Goal: Task Accomplishment & Management: Complete application form

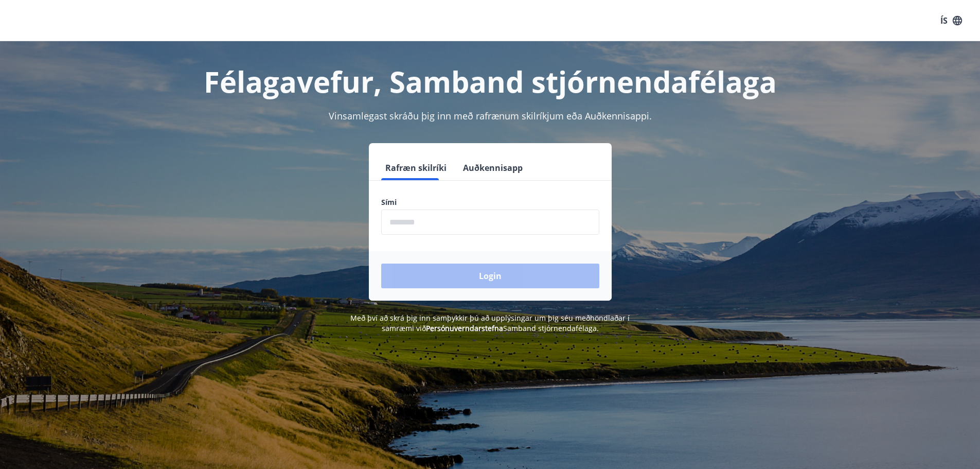
click at [432, 222] on input "phone" at bounding box center [490, 221] width 218 height 25
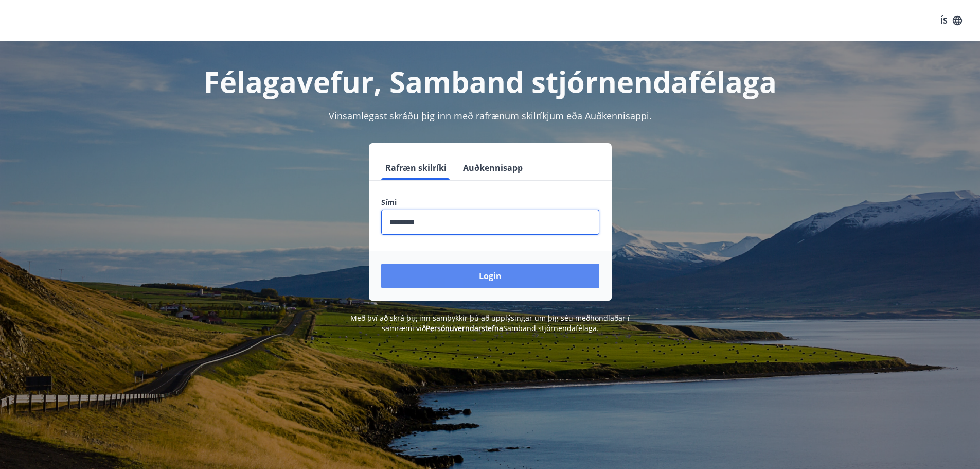
type input "********"
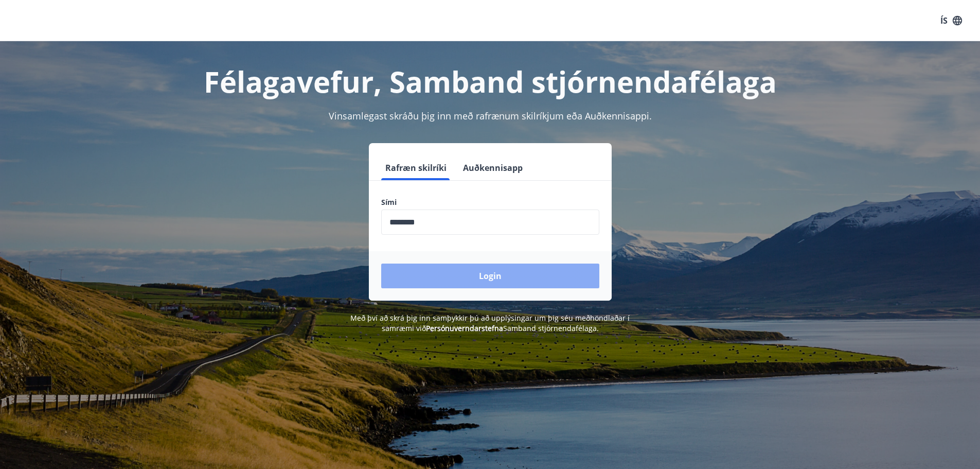
click at [446, 274] on button "Login" at bounding box center [490, 275] width 218 height 25
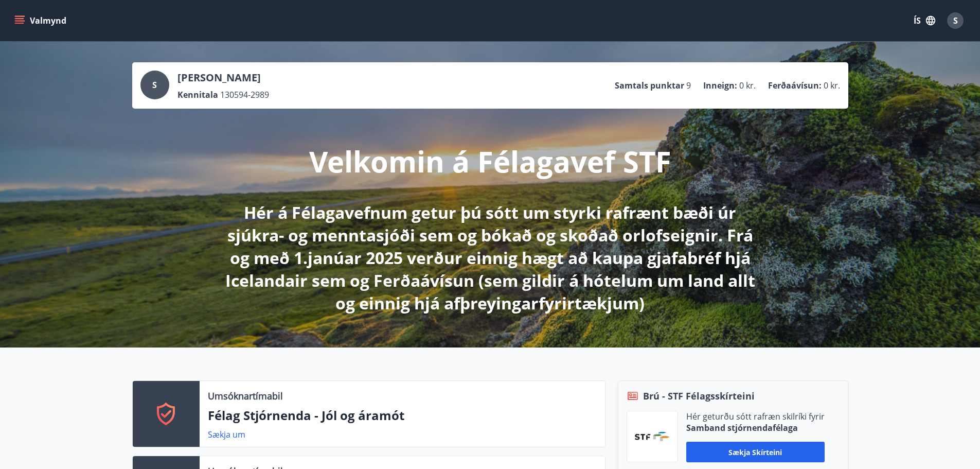
click at [956, 21] on span "S" at bounding box center [955, 20] width 5 height 11
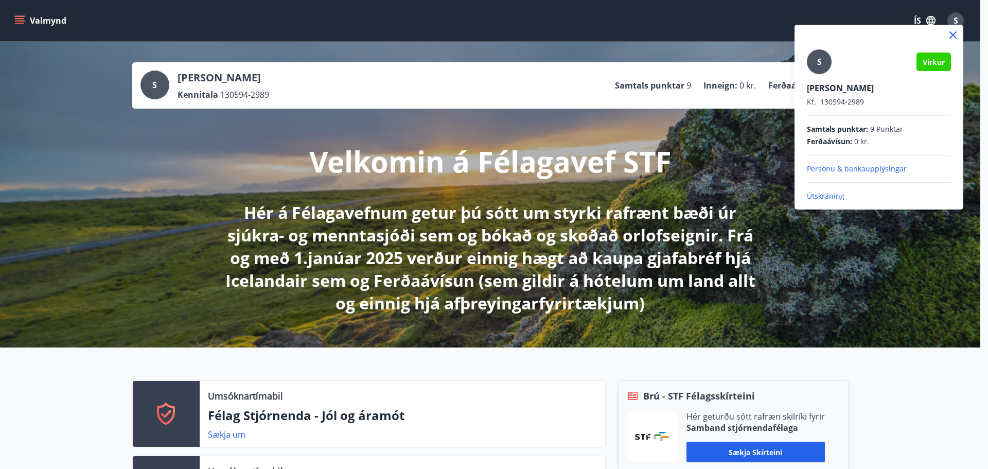
click at [19, 19] on div at bounding box center [494, 234] width 988 height 469
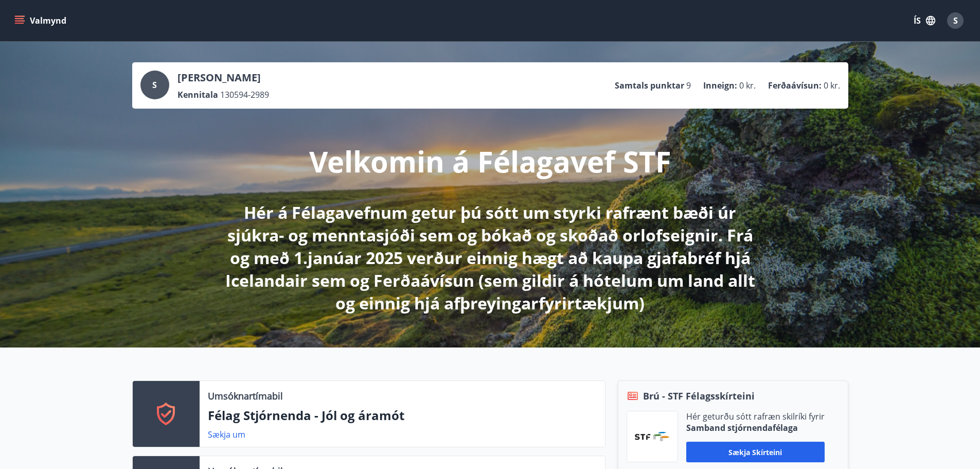
click at [14, 22] on button "Valmynd" at bounding box center [41, 20] width 58 height 19
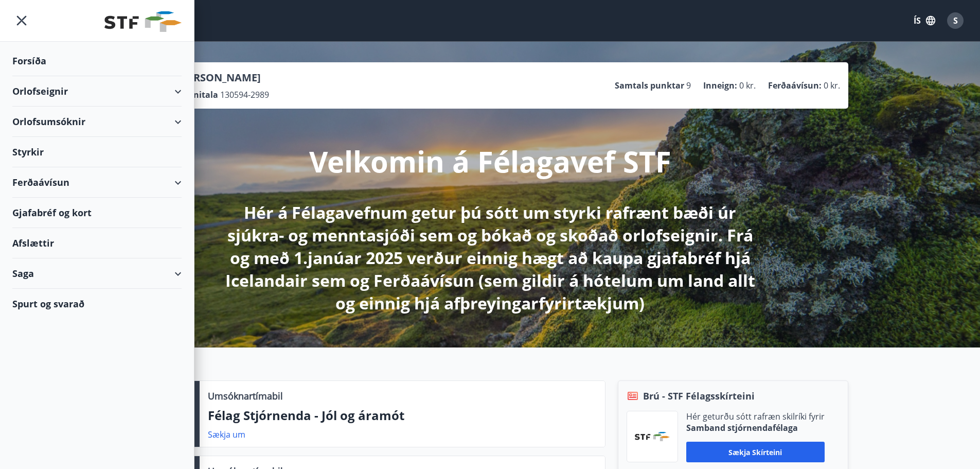
click at [35, 153] on div "Styrkir" at bounding box center [96, 152] width 169 height 30
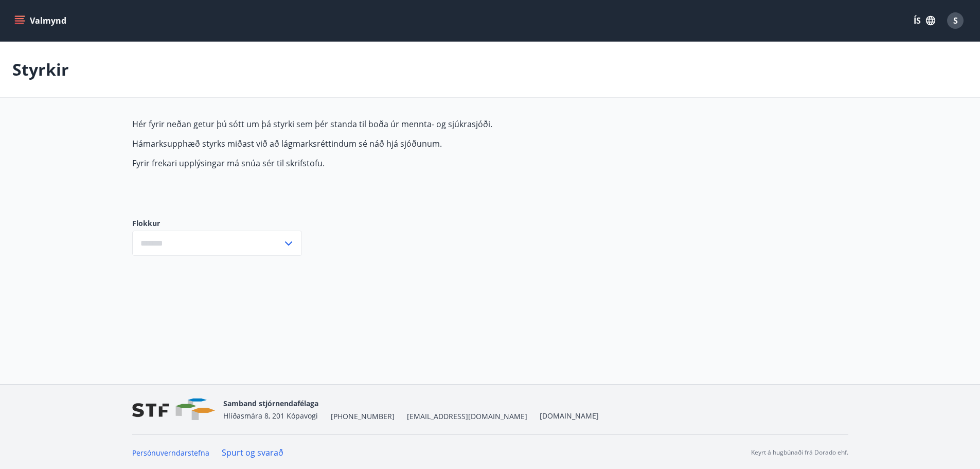
type input "***"
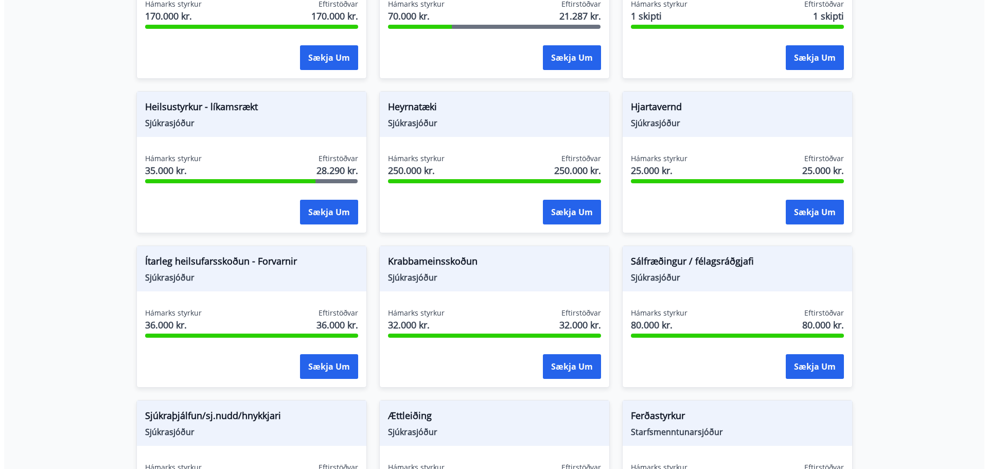
scroll to position [514, 0]
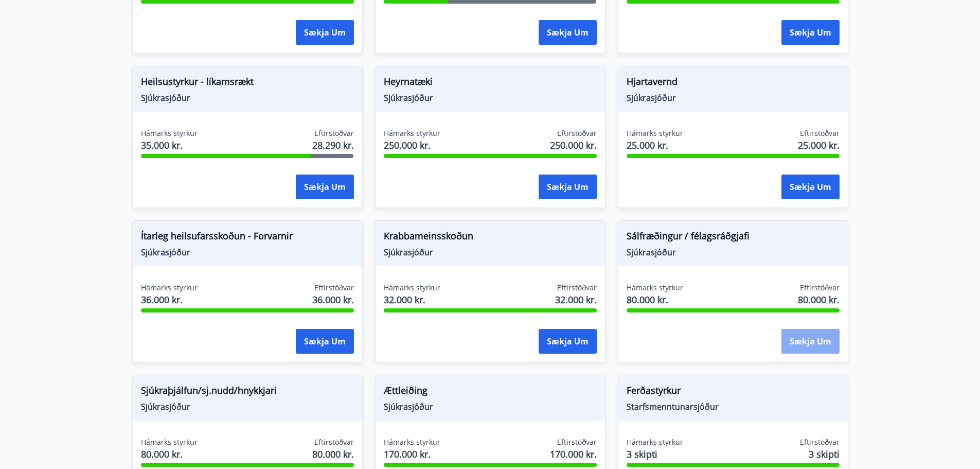
click at [811, 337] on button "Sækja um" at bounding box center [810, 341] width 58 height 25
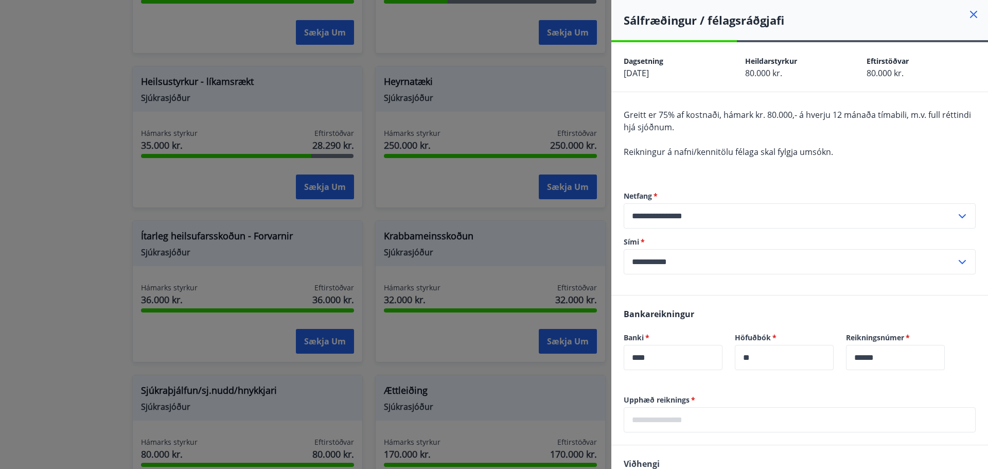
click at [696, 419] on input "text" at bounding box center [799, 419] width 352 height 25
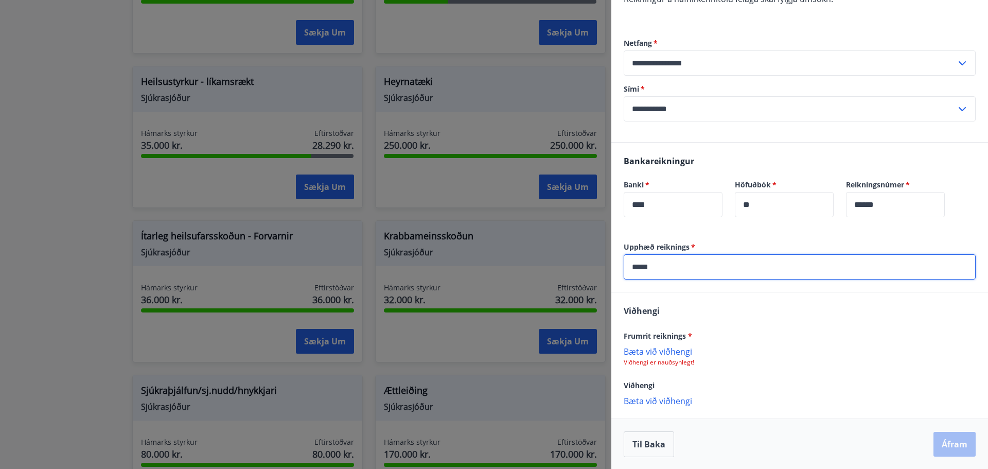
scroll to position [153, 0]
type input "*****"
click at [668, 353] on p "Bæta við viðhengi" at bounding box center [799, 350] width 352 height 10
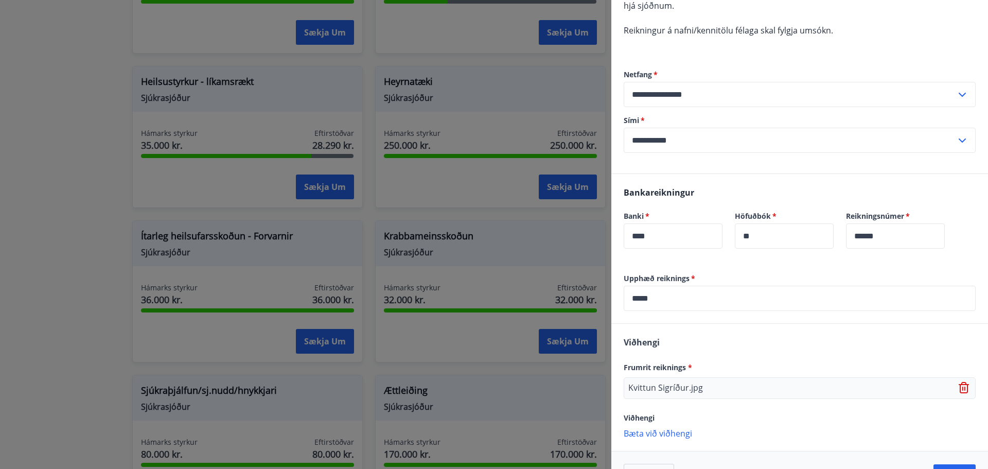
scroll to position [154, 0]
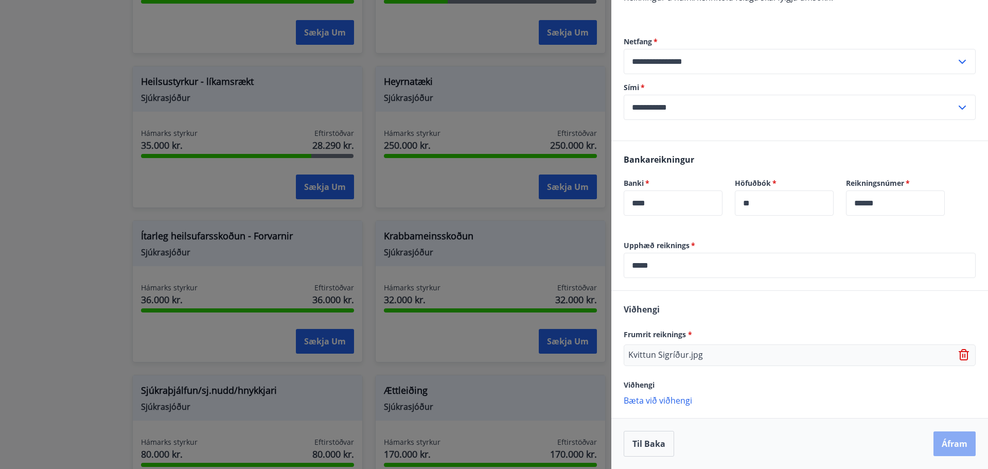
click at [946, 446] on button "Áfram" at bounding box center [954, 443] width 42 height 25
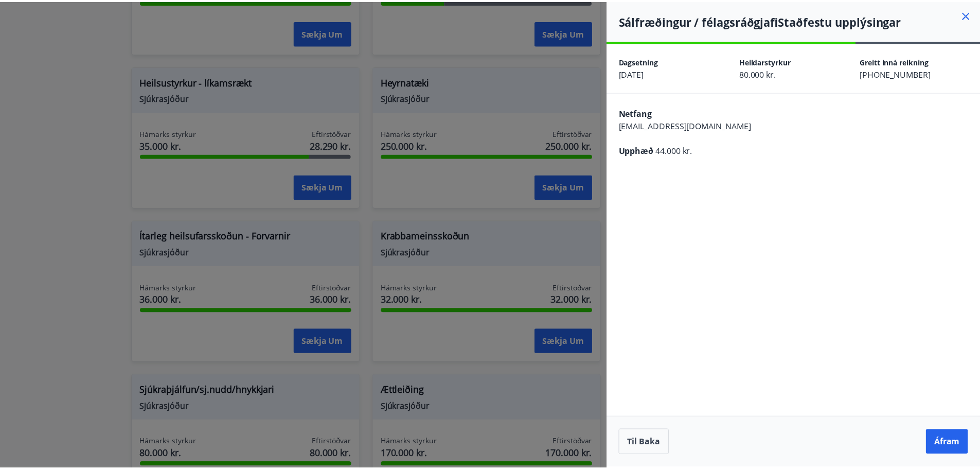
scroll to position [0, 0]
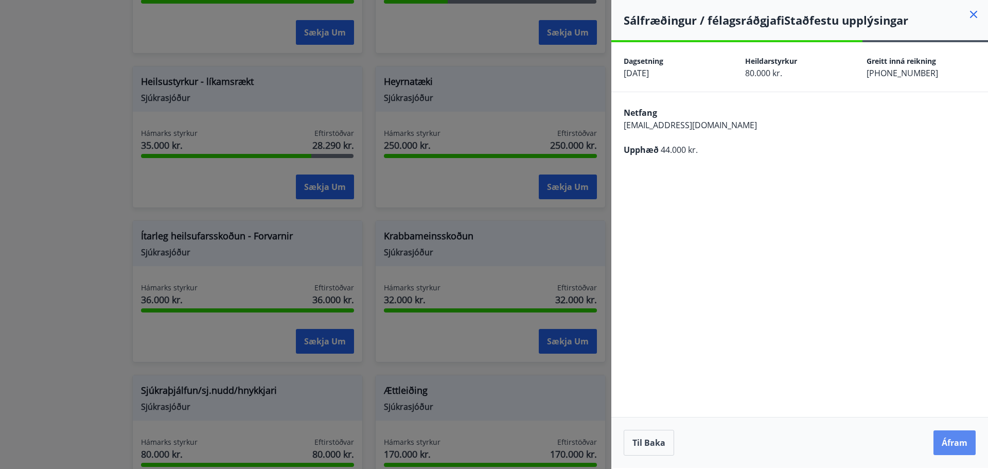
click at [943, 445] on button "Áfram" at bounding box center [954, 442] width 42 height 25
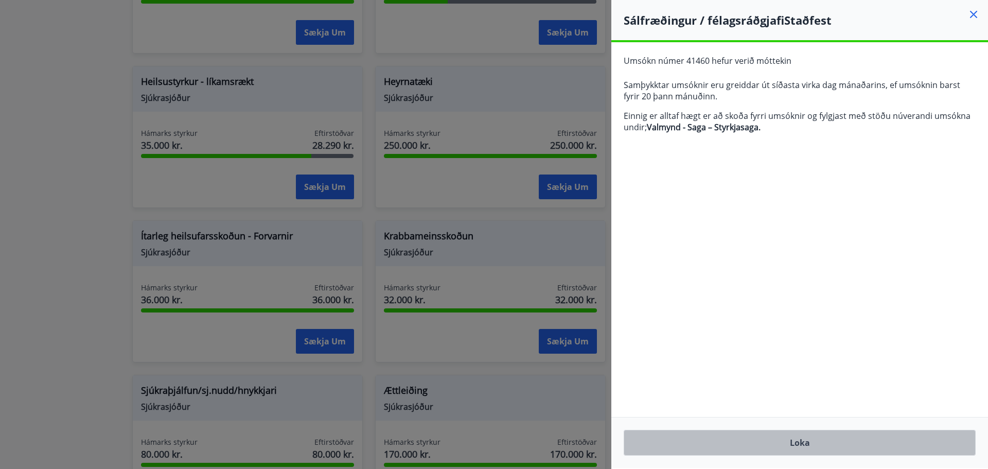
click at [809, 436] on button "Loka" at bounding box center [799, 443] width 352 height 26
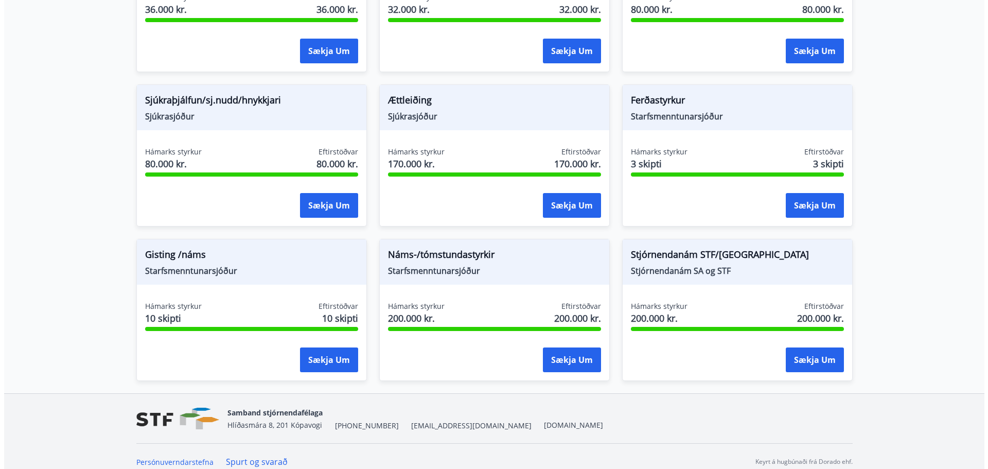
scroll to position [815, 0]
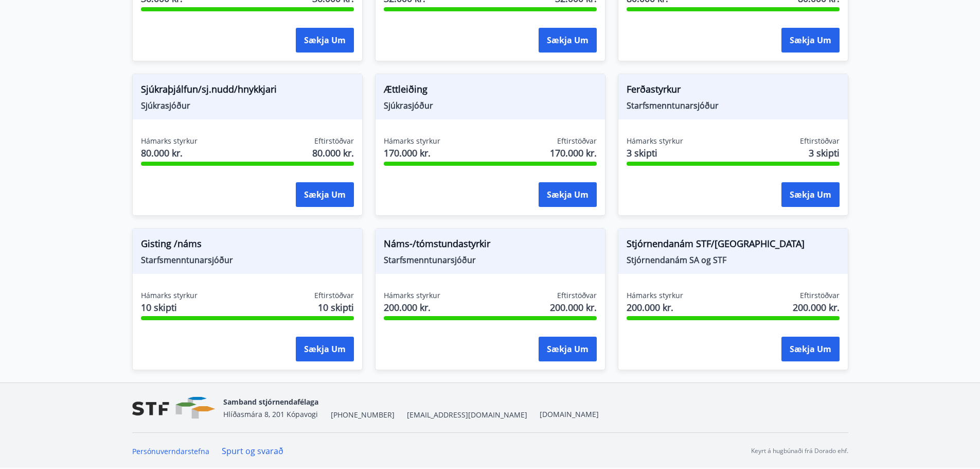
click at [419, 245] on span "Náms-/tómstundastyrkir" at bounding box center [490, 245] width 213 height 17
click at [411, 278] on div "Náms-/tómstundastyrkir Starfsmenntunarsjóður Hámarks styrkur 200.000 kr. Eftirs…" at bounding box center [490, 299] width 230 height 142
click at [402, 301] on span "200.000 kr." at bounding box center [412, 306] width 57 height 13
click at [478, 349] on div "Sækja um" at bounding box center [490, 349] width 213 height 26
click at [555, 346] on button "Sækja um" at bounding box center [568, 348] width 58 height 25
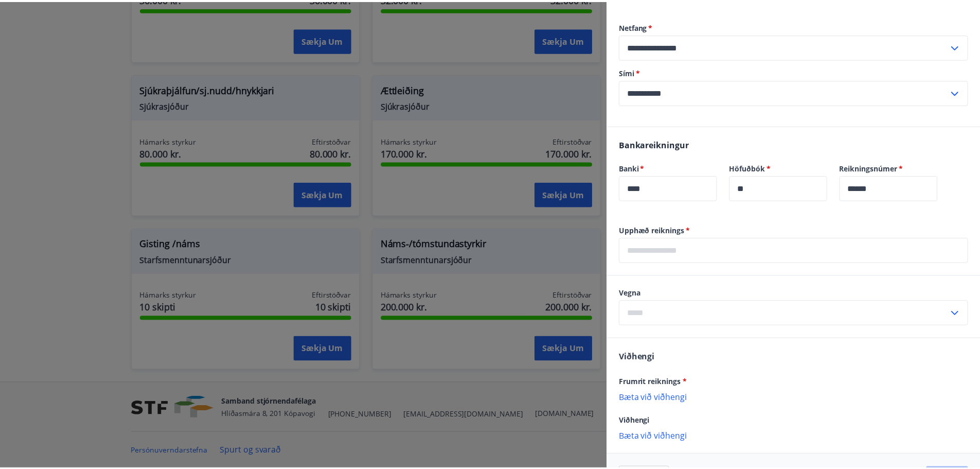
scroll to position [391, 0]
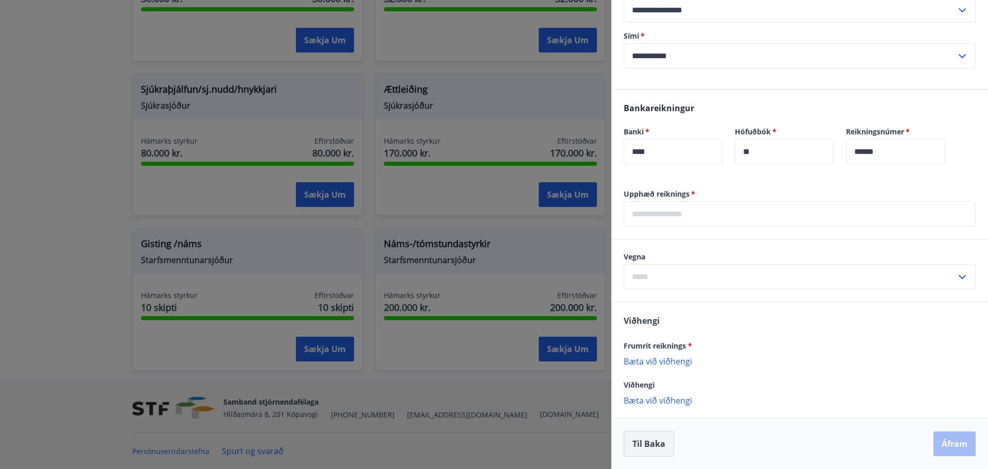
click at [651, 439] on button "Til baka" at bounding box center [648, 444] width 50 height 26
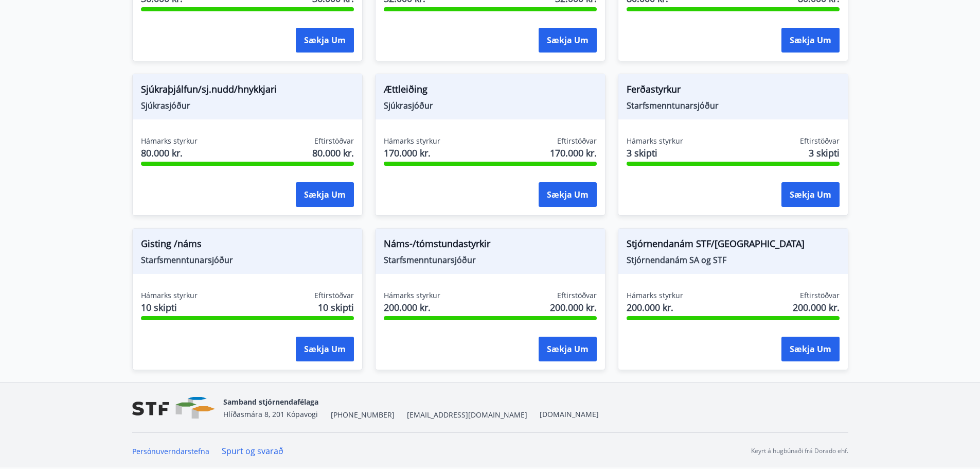
scroll to position [0, 0]
click at [409, 263] on span "Starfsmenntunarsjóður" at bounding box center [490, 259] width 213 height 11
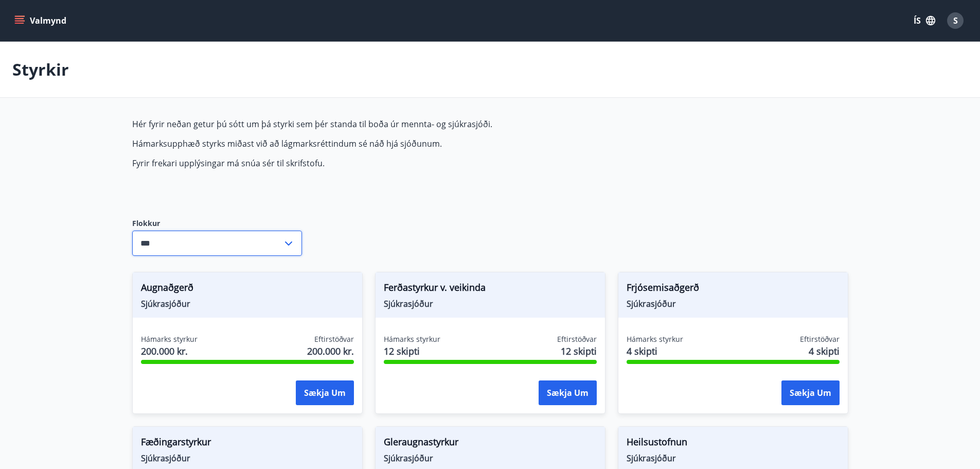
click at [251, 248] on input "***" at bounding box center [207, 242] width 150 height 25
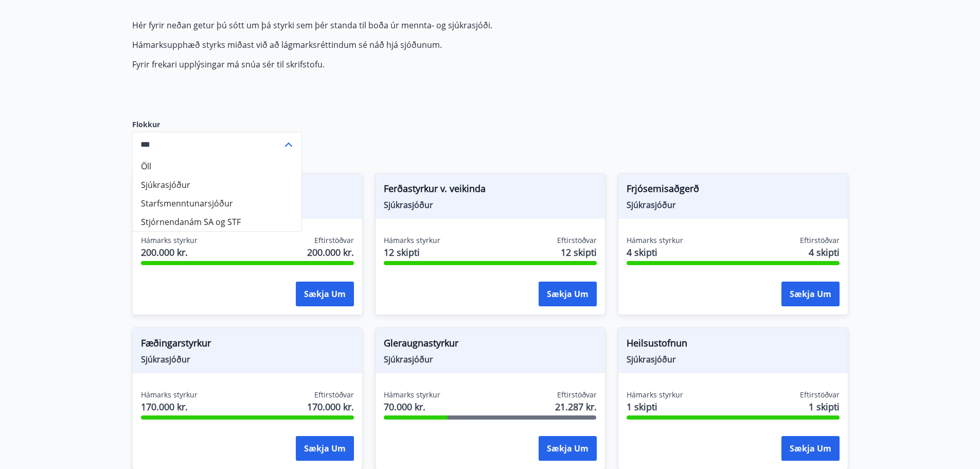
scroll to position [103, 0]
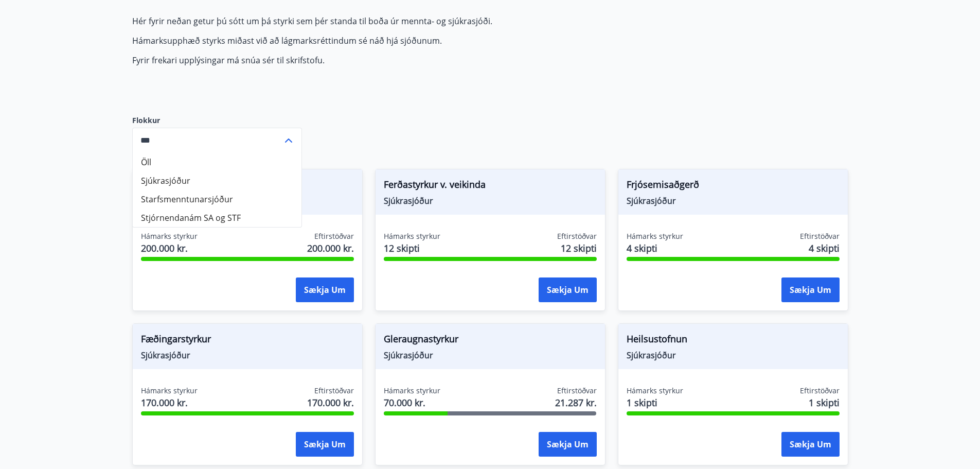
click at [399, 79] on div "Hér fyrir neðan getur þú sótt um þá styrki sem þér standa til boða úr mennta- o…" at bounding box center [375, 56] width 486 height 83
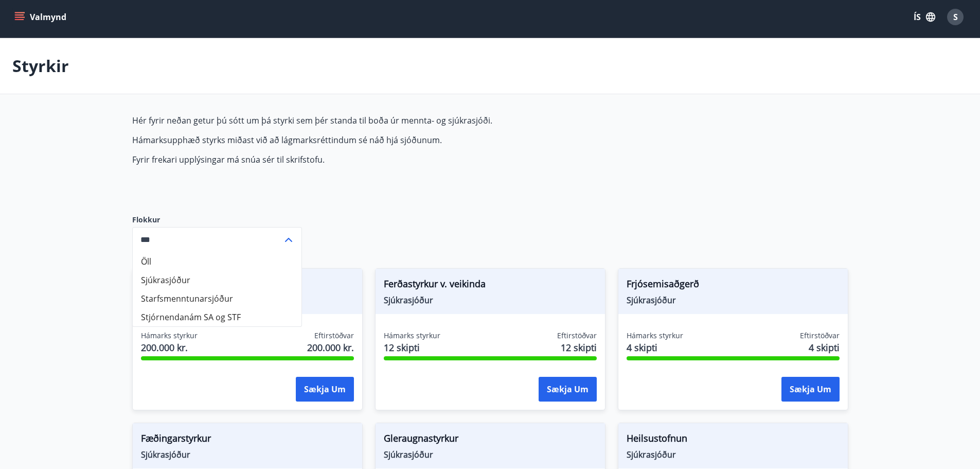
scroll to position [0, 0]
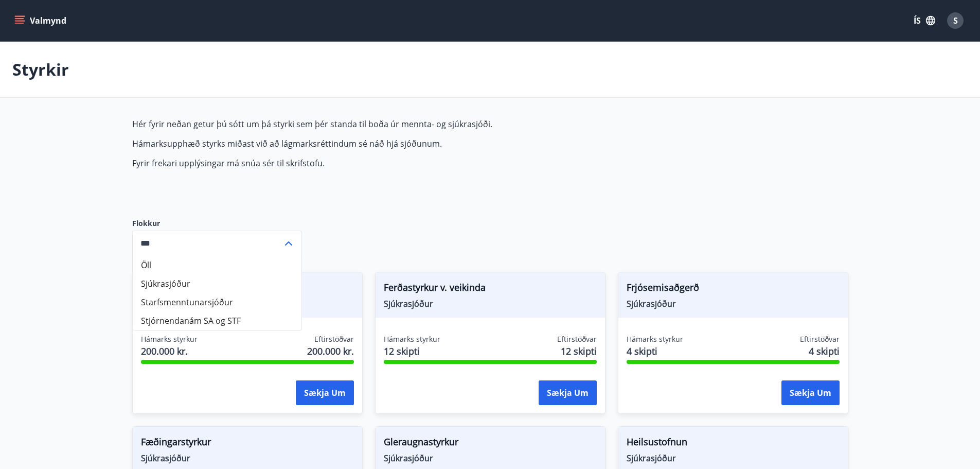
click at [25, 16] on button "Valmynd" at bounding box center [41, 20] width 58 height 19
